Goal: Find specific page/section: Find specific page/section

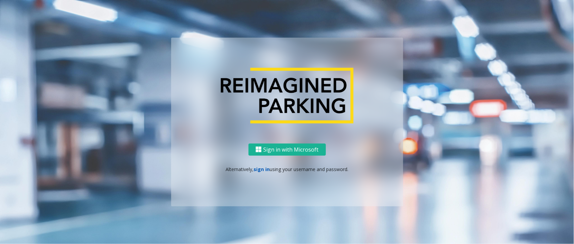
click at [262, 168] on link "sign in" at bounding box center [262, 169] width 16 height 6
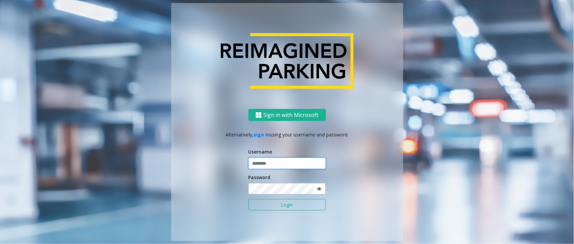
click at [262, 165] on input "text" at bounding box center [286, 163] width 77 height 11
paste input "**********"
type input "**********"
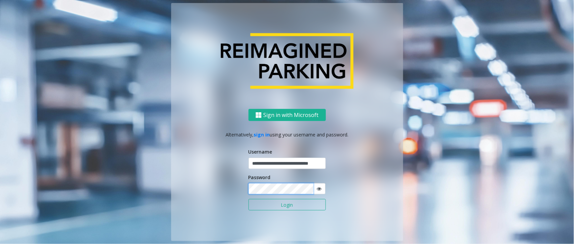
click at [248, 199] on button "Login" at bounding box center [286, 204] width 77 height 11
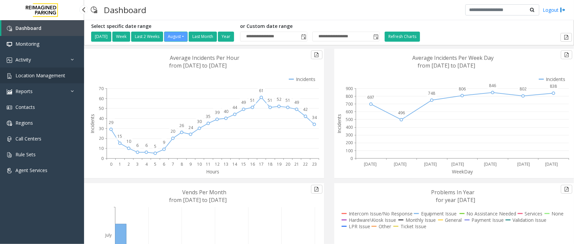
click at [50, 77] on span "Location Management" at bounding box center [40, 75] width 50 height 6
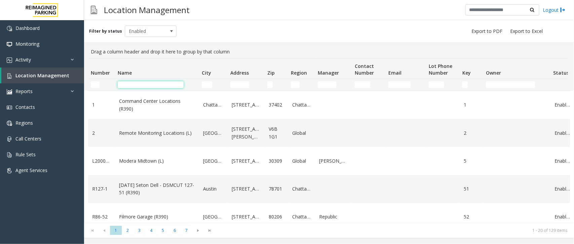
click at [141, 86] on input "Name Filter" at bounding box center [151, 84] width 66 height 7
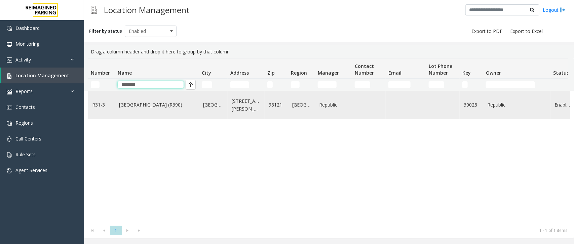
type input "********"
click at [167, 110] on td "Bell Street Garage (R390)" at bounding box center [157, 105] width 84 height 28
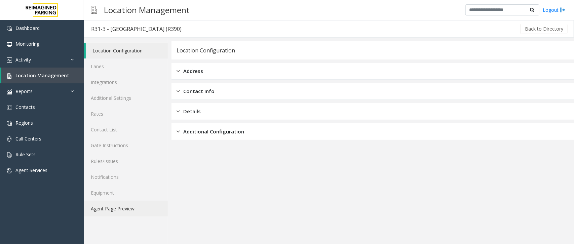
click at [132, 205] on link "Agent Page Preview" at bounding box center [126, 209] width 84 height 16
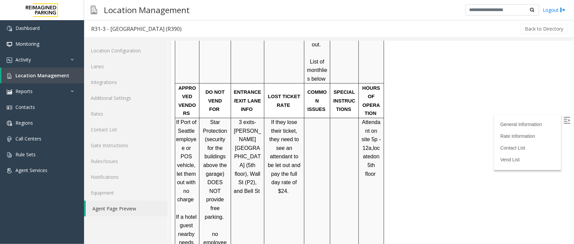
scroll to position [504, 0]
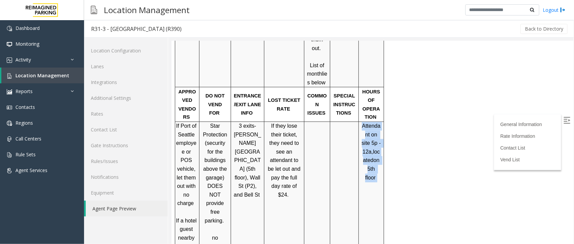
drag, startPoint x: 360, startPoint y: 96, endPoint x: 378, endPoint y: 149, distance: 55.3
click at [378, 149] on p "Attendant on site 5p - 12a, located on 5th floor" at bounding box center [371, 152] width 20 height 60
click at [370, 161] on td "Attendant on site 5p - 12a, located on 5th floor" at bounding box center [370, 229] width 25 height 216
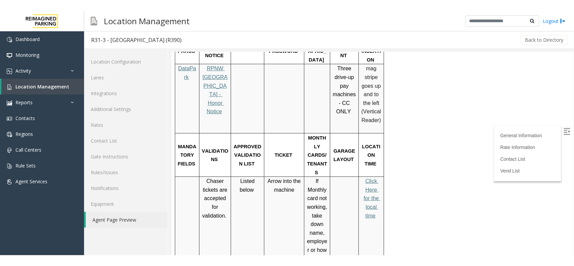
scroll to position [168, 0]
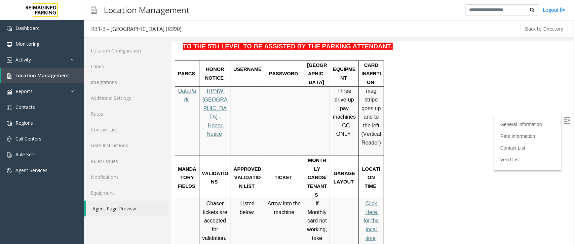
click at [367, 200] on span "Click Here for the local time" at bounding box center [371, 220] width 17 height 40
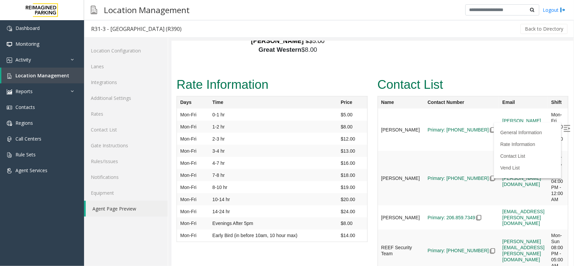
scroll to position [1543, 0]
click at [490, 128] on img at bounding box center [492, 130] width 5 height 5
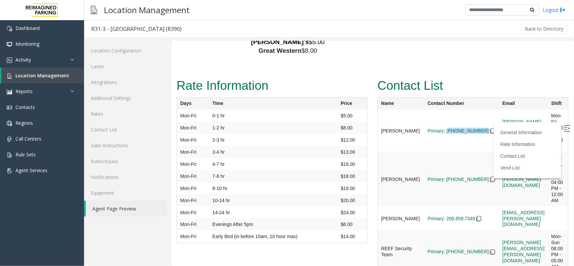
drag, startPoint x: 459, startPoint y: 80, endPoint x: 430, endPoint y: 82, distance: 28.3
click at [430, 109] on td "Primary: [PHONE_NUMBER]" at bounding box center [461, 130] width 75 height 42
click at [429, 139] on td "Primary: [PHONE_NUMBER]" at bounding box center [461, 130] width 75 height 42
click at [563, 127] on img at bounding box center [566, 128] width 7 height 7
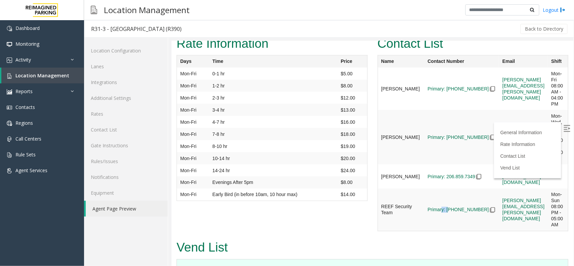
drag, startPoint x: 424, startPoint y: 152, endPoint x: 429, endPoint y: 154, distance: 6.0
click at [429, 110] on td "Primary: [PHONE_NUMBER]" at bounding box center [461, 88] width 75 height 42
click at [426, 110] on td "Primary: [PHONE_NUMBER]" at bounding box center [461, 88] width 75 height 42
drag, startPoint x: 427, startPoint y: 152, endPoint x: 456, endPoint y: 156, distance: 28.9
click at [456, 110] on td "Primary: [PHONE_NUMBER]" at bounding box center [461, 88] width 75 height 42
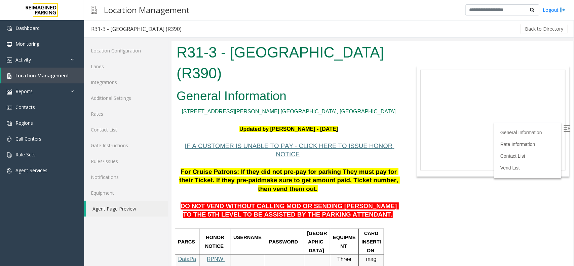
scroll to position [168, 0]
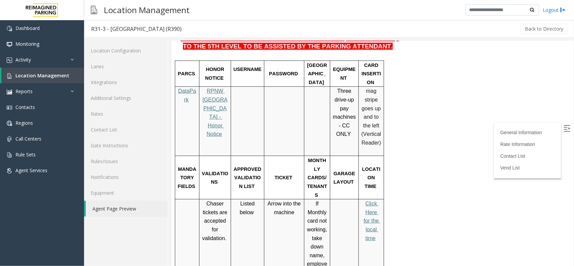
drag, startPoint x: 171, startPoint y: 41, endPoint x: 212, endPoint y: 53, distance: 42.8
click at [212, 66] on span "HONOR NOTICE" at bounding box center [215, 73] width 21 height 14
click at [216, 66] on span "HONOR NOTICE" at bounding box center [215, 73] width 21 height 14
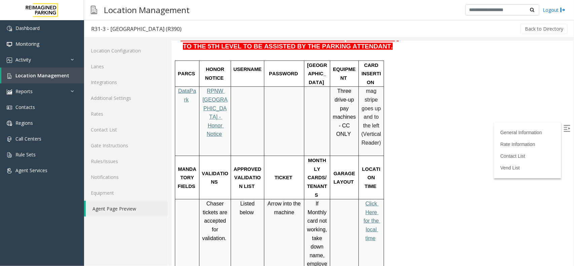
click at [247, 66] on span "USERNAME" at bounding box center [247, 68] width 28 height 5
click at [284, 71] on span "PASSWORD" at bounding box center [283, 73] width 29 height 5
click at [316, 62] on span "[GEOGRAPHIC_DATA]" at bounding box center [317, 73] width 20 height 23
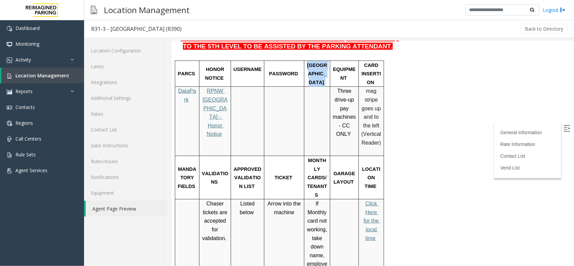
click at [316, 62] on span "[GEOGRAPHIC_DATA]" at bounding box center [317, 73] width 20 height 23
click at [345, 66] on span "EQUIPMENT" at bounding box center [344, 73] width 23 height 14
click at [372, 62] on span "CARD INSERTION" at bounding box center [371, 73] width 20 height 23
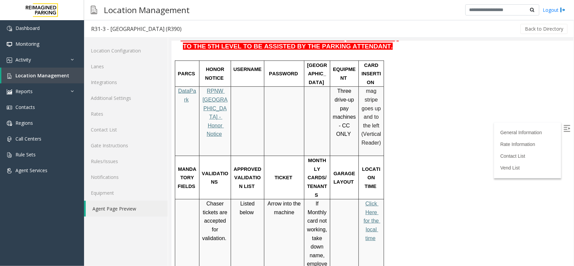
click at [373, 62] on span "CARD INSERTION" at bounding box center [371, 73] width 20 height 23
click at [344, 170] on span "GARAGE LAYOUT" at bounding box center [344, 177] width 23 height 14
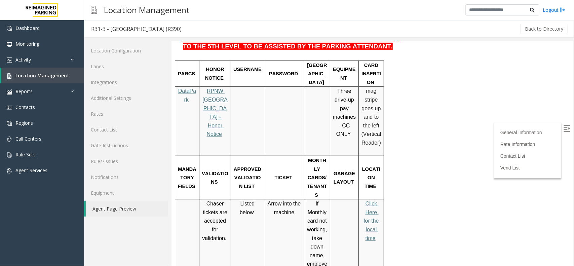
click at [318, 157] on span "MONTHLY CARDS/TENANTS" at bounding box center [317, 177] width 20 height 40
click at [277, 174] on span "TICKET" at bounding box center [283, 176] width 18 height 5
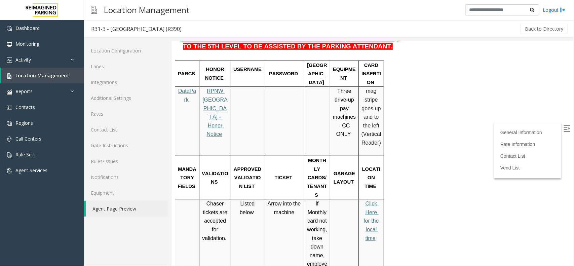
click at [247, 166] on span "APPROVED VALIDATION LIST" at bounding box center [247, 177] width 29 height 23
click at [201, 169] on p "VALIDATIONS" at bounding box center [214, 177] width 27 height 17
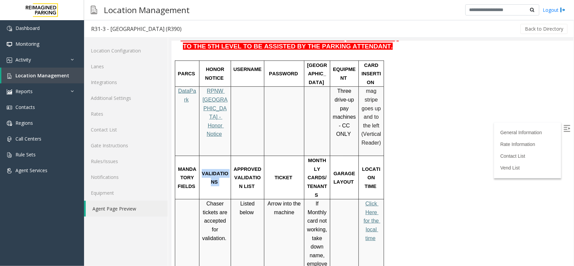
click at [201, 169] on p "VALIDATIONS" at bounding box center [214, 177] width 27 height 17
click at [181, 164] on p "MANDATORY FIELDS" at bounding box center [186, 177] width 19 height 26
click at [192, 60] on td "PARCS" at bounding box center [187, 73] width 24 height 26
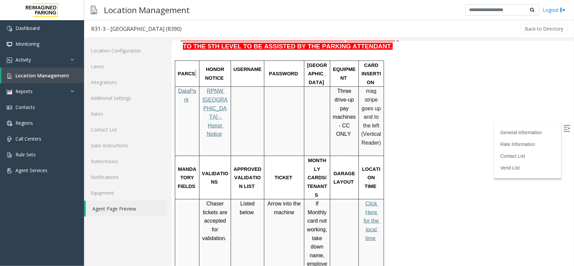
click at [192, 60] on td "PARCS" at bounding box center [187, 73] width 24 height 26
click at [189, 71] on span "PARCS" at bounding box center [186, 73] width 17 height 5
click at [221, 66] on span "HONOR NOTICE" at bounding box center [215, 73] width 21 height 14
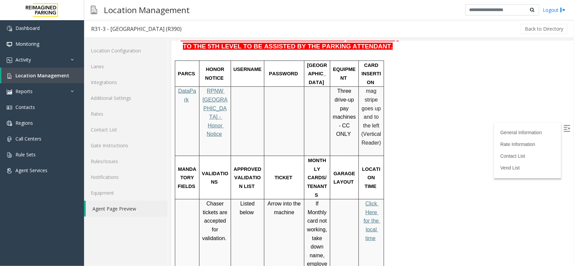
click at [221, 66] on span "HONOR NOTICE" at bounding box center [215, 73] width 21 height 14
click at [242, 66] on span "USERNAME" at bounding box center [247, 68] width 28 height 5
click at [285, 71] on span "PASSWORD" at bounding box center [283, 73] width 29 height 5
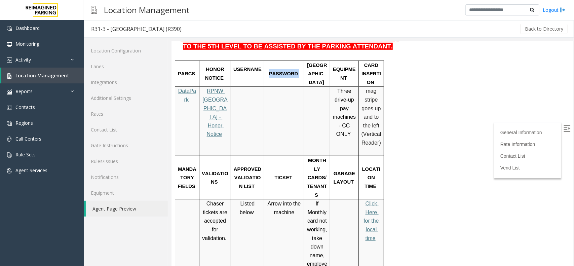
click at [285, 71] on span "PASSWORD" at bounding box center [283, 73] width 29 height 5
click at [316, 62] on span "[GEOGRAPHIC_DATA]" at bounding box center [317, 73] width 20 height 23
click at [342, 65] on p "EQUIPMENT" at bounding box center [344, 73] width 24 height 17
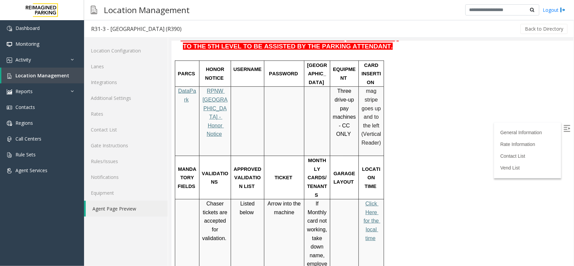
click at [376, 62] on span "CARD INSERTION" at bounding box center [371, 73] width 20 height 23
click at [374, 62] on span "CARD INSERTION" at bounding box center [371, 73] width 20 height 23
click at [369, 166] on span "LOCATION TIME" at bounding box center [371, 177] width 18 height 23
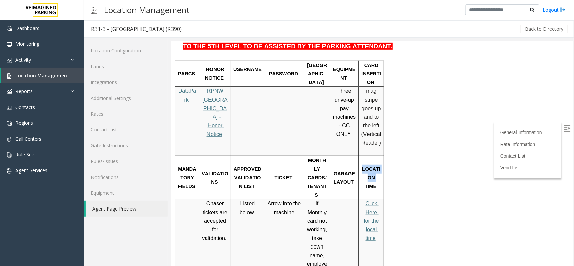
click at [369, 166] on span "LOCATION TIME" at bounding box center [371, 177] width 18 height 23
click at [51, 77] on span "Location Management" at bounding box center [42, 75] width 54 height 6
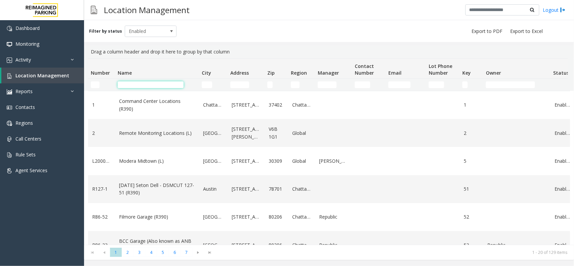
click at [138, 86] on input "Name Filter" at bounding box center [151, 84] width 66 height 7
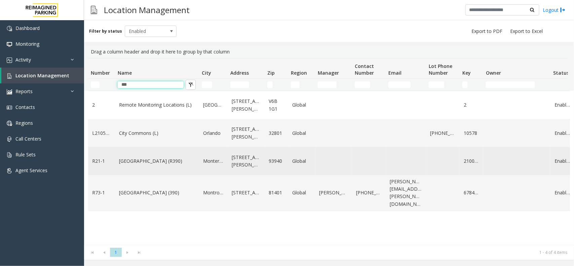
type input "***"
click at [180, 164] on link "Monterey Regional Airport (R390)" at bounding box center [157, 160] width 76 height 7
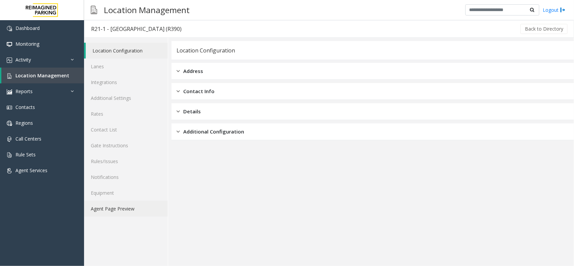
click at [120, 209] on link "Agent Page Preview" at bounding box center [126, 209] width 84 height 16
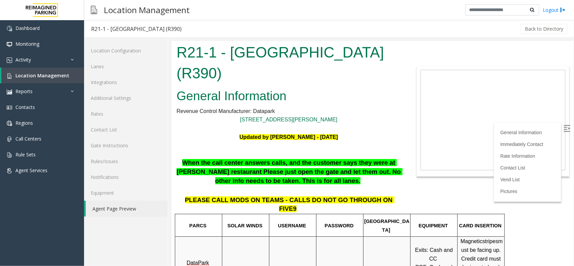
scroll to position [294, 0]
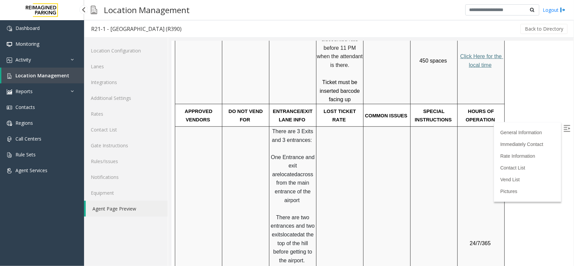
click at [48, 74] on span "Location Management" at bounding box center [42, 75] width 54 height 6
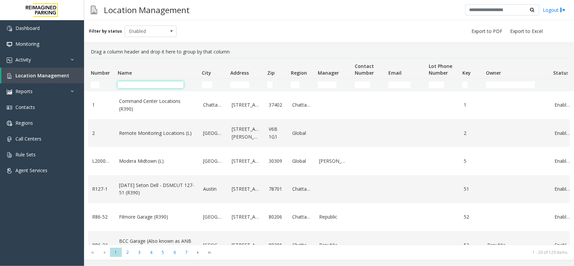
click at [146, 84] on input "Name Filter" at bounding box center [151, 84] width 66 height 7
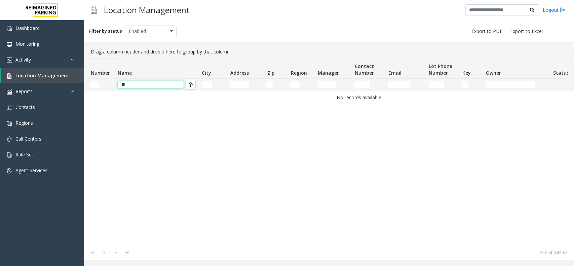
type input "*"
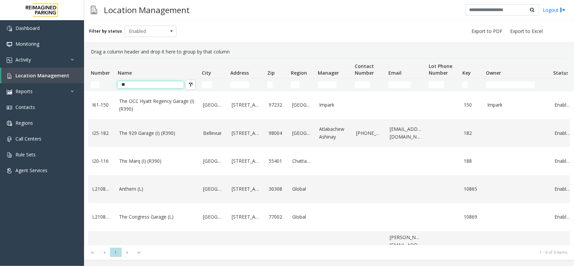
type input "*"
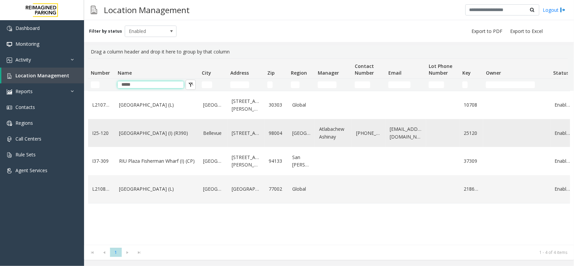
type input "*****"
click at [166, 136] on link "Plaza East Garage (I) (R390)" at bounding box center [157, 132] width 76 height 7
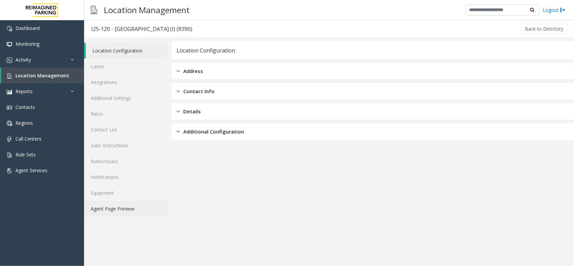
click at [110, 210] on link "Agent Page Preview" at bounding box center [126, 209] width 84 height 16
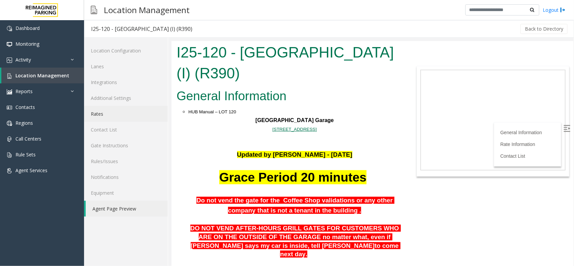
scroll to position [168, 0]
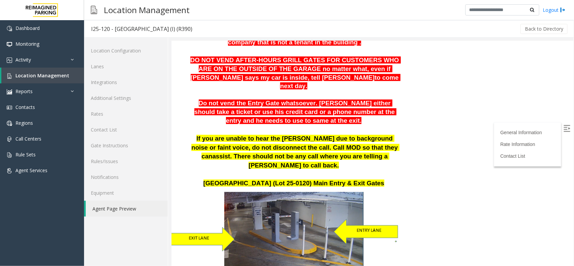
click at [563, 126] on img at bounding box center [566, 128] width 7 height 7
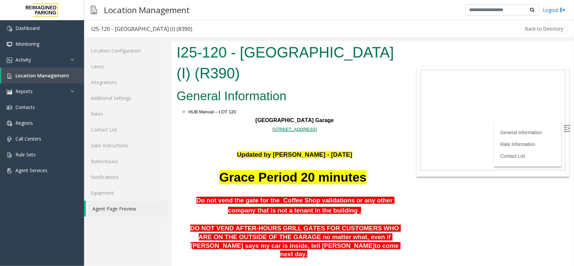
scroll to position [336, 0]
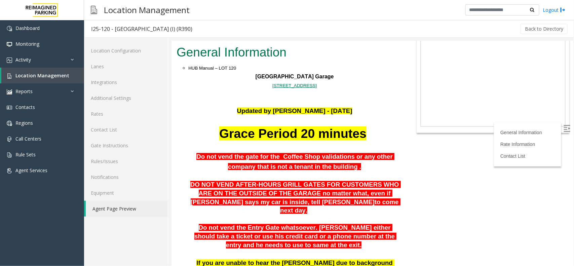
scroll to position [42, 0]
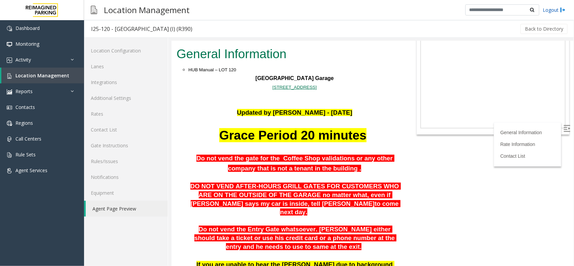
click at [557, 12] on link "Logout" at bounding box center [554, 9] width 23 height 7
